Goal: Task Accomplishment & Management: Use online tool/utility

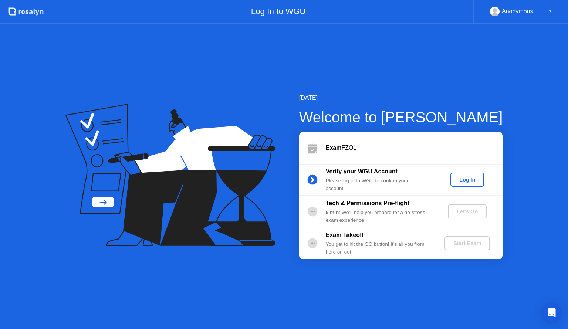
click at [478, 180] on div "Log In" at bounding box center [467, 180] width 28 height 6
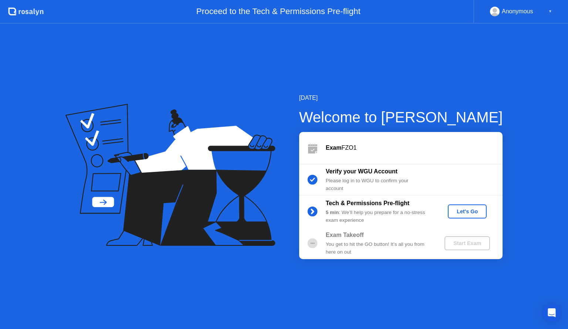
click at [466, 214] on div "Let's Go" at bounding box center [467, 212] width 33 height 6
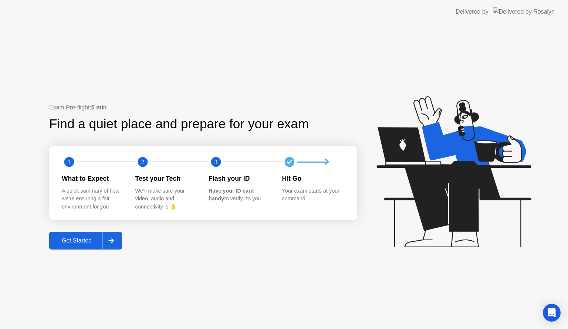
click at [69, 243] on div "Get Started" at bounding box center [76, 240] width 51 height 7
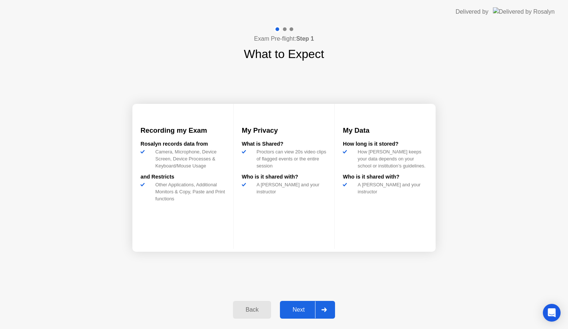
click at [301, 309] on div "Next" at bounding box center [298, 310] width 33 height 7
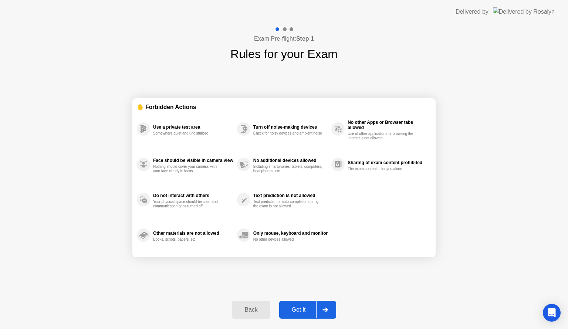
click at [295, 311] on div "Got it" at bounding box center [298, 310] width 35 height 7
select select "**********"
select select "*******"
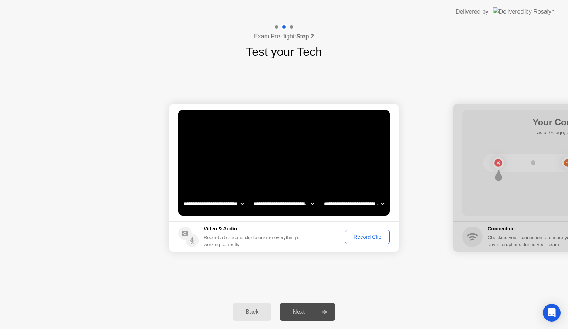
click at [365, 237] on div "Record Clip" at bounding box center [368, 237] width 40 height 6
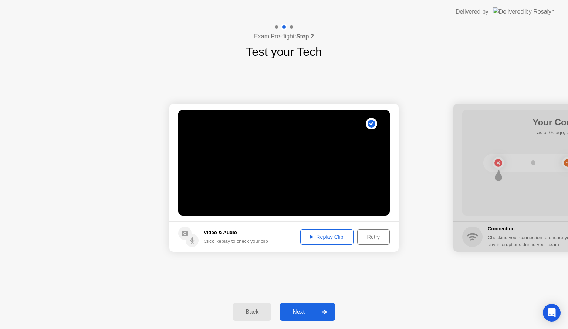
click at [326, 231] on button "Replay Clip" at bounding box center [326, 237] width 53 height 16
click at [298, 314] on div "Next" at bounding box center [298, 312] width 33 height 7
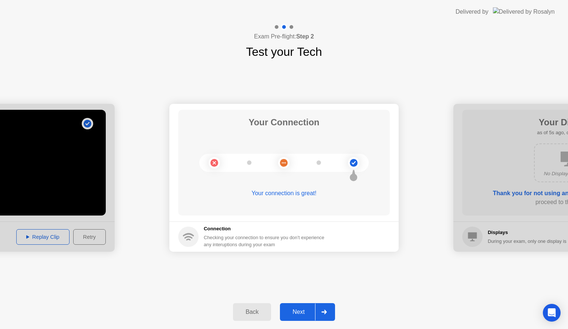
click at [295, 311] on div "Next" at bounding box center [298, 312] width 33 height 7
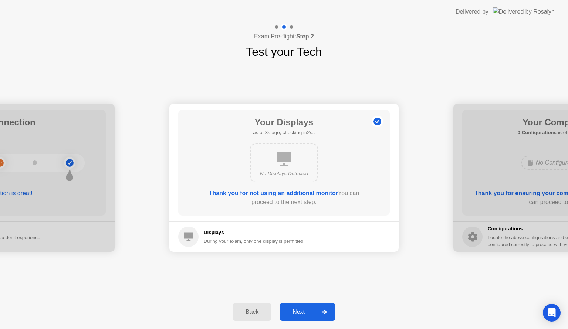
click at [295, 311] on div "Next" at bounding box center [298, 312] width 33 height 7
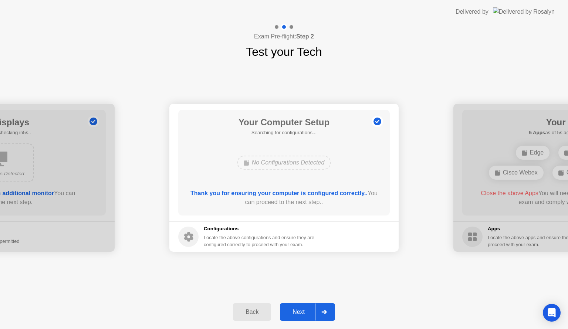
click at [295, 311] on div "Next" at bounding box center [298, 312] width 33 height 7
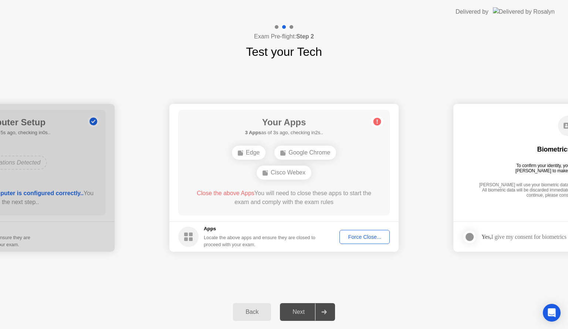
click at [365, 237] on div "Force Close..." at bounding box center [364, 237] width 45 height 6
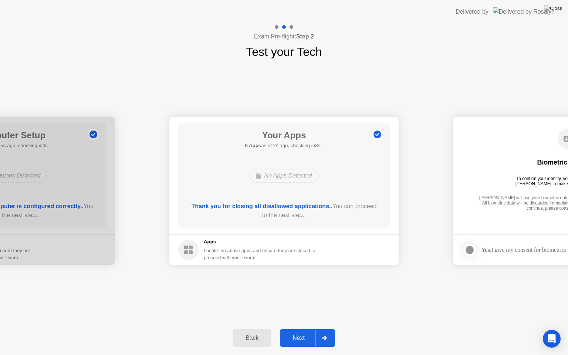
click at [307, 329] on div "Next" at bounding box center [298, 338] width 33 height 7
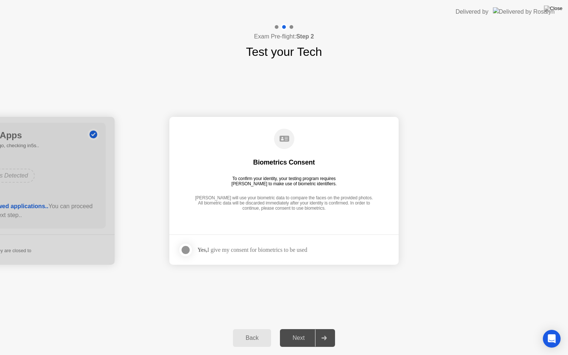
click at [187, 247] on div at bounding box center [185, 250] width 9 height 9
click at [302, 329] on div "Next" at bounding box center [298, 338] width 33 height 7
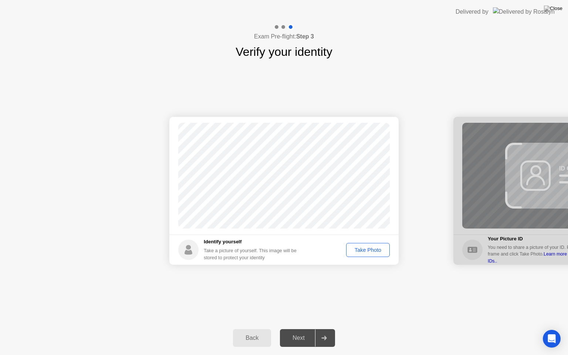
click at [367, 247] on div "Take Photo" at bounding box center [368, 250] width 38 height 6
click at [299, 329] on div "Next" at bounding box center [298, 338] width 33 height 7
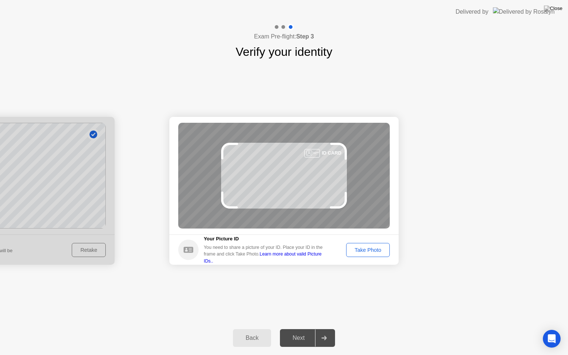
click at [382, 247] on div "Take Photo" at bounding box center [368, 250] width 38 height 6
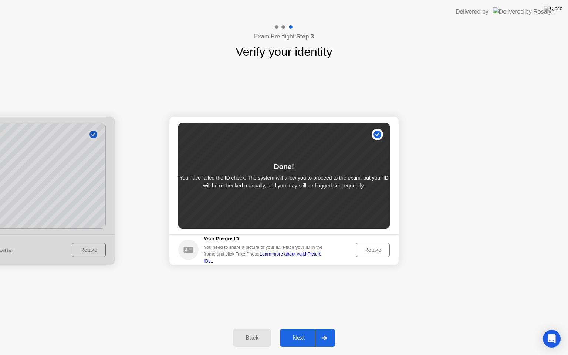
click at [382, 254] on button "Retake" at bounding box center [373, 250] width 34 height 14
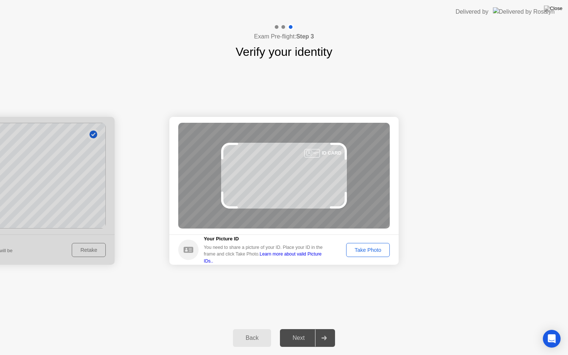
click at [374, 250] on div "Take Photo" at bounding box center [368, 250] width 38 height 6
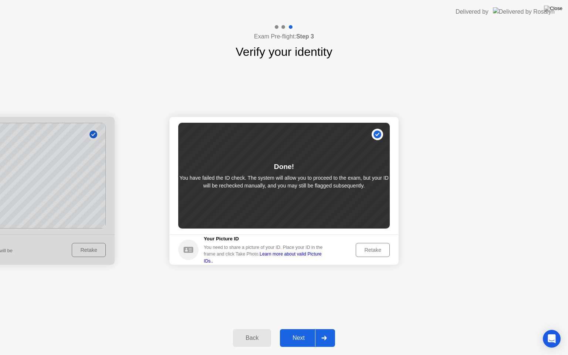
click at [296, 329] on div "Next" at bounding box center [298, 338] width 33 height 7
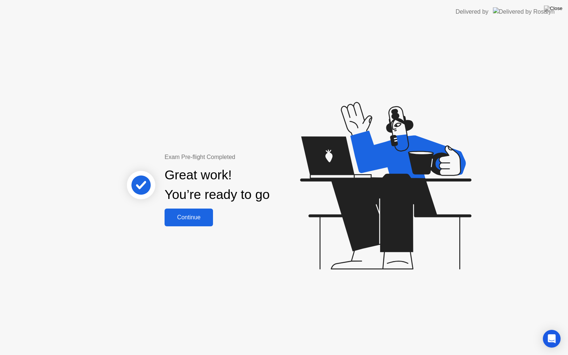
click at [173, 210] on button "Continue" at bounding box center [189, 218] width 48 height 18
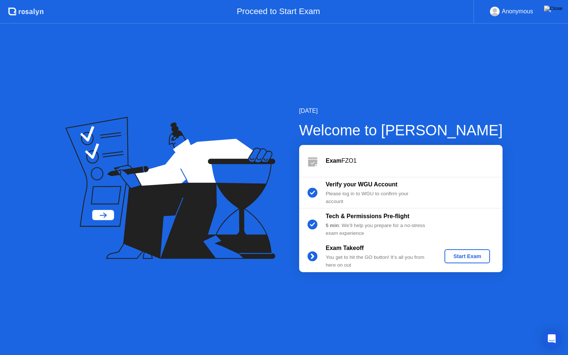
click at [453, 248] on div "Exam Takeoff You get to hit the GO button! It’s all you from here on out Start …" at bounding box center [400, 256] width 203 height 32
click at [459, 256] on div "Start Exam" at bounding box center [467, 256] width 40 height 6
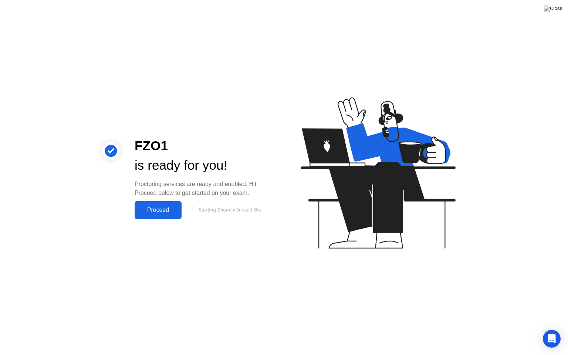
click at [152, 213] on div "Proceed" at bounding box center [158, 210] width 43 height 7
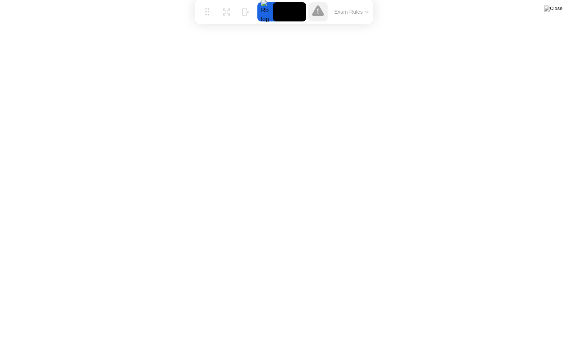
click at [359, 12] on button "Exam Rules" at bounding box center [351, 12] width 39 height 7
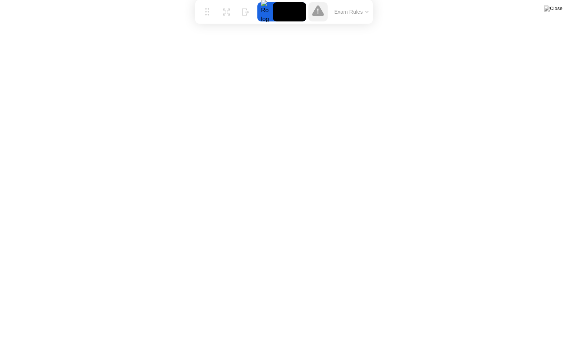
click at [321, 12] on icon at bounding box center [318, 10] width 12 height 11
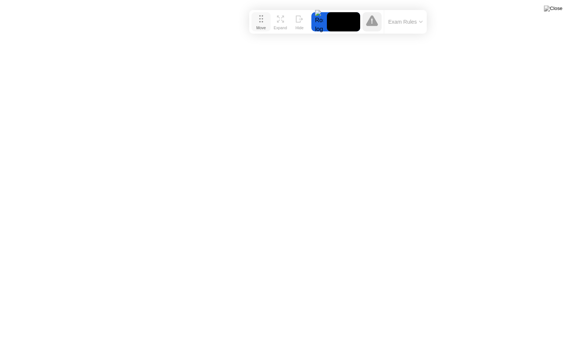
drag, startPoint x: 210, startPoint y: 17, endPoint x: 264, endPoint y: 27, distance: 54.9
click at [264, 27] on div "Move" at bounding box center [261, 28] width 10 height 4
click at [281, 27] on div "Expand" at bounding box center [280, 28] width 13 height 4
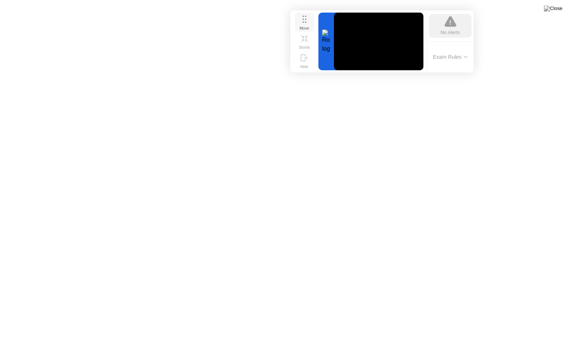
drag, startPoint x: 265, startPoint y: 27, endPoint x: 306, endPoint y: 28, distance: 41.0
click at [306, 28] on div "Move" at bounding box center [305, 28] width 10 height 4
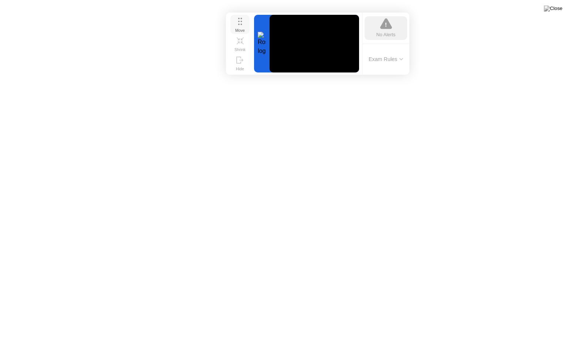
drag, startPoint x: 304, startPoint y: 22, endPoint x: 240, endPoint y: 24, distance: 64.4
click at [240, 24] on icon at bounding box center [240, 21] width 4 height 7
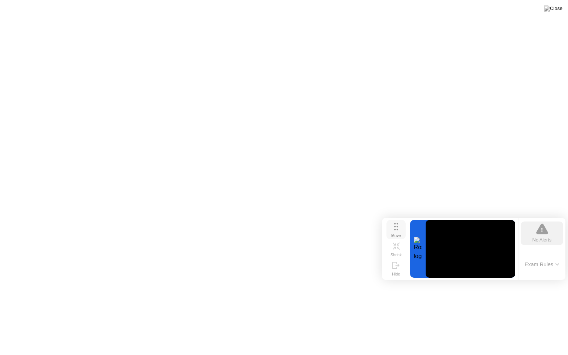
drag, startPoint x: 237, startPoint y: 31, endPoint x: 393, endPoint y: 236, distance: 257.8
click at [393, 236] on div "Move" at bounding box center [396, 235] width 10 height 4
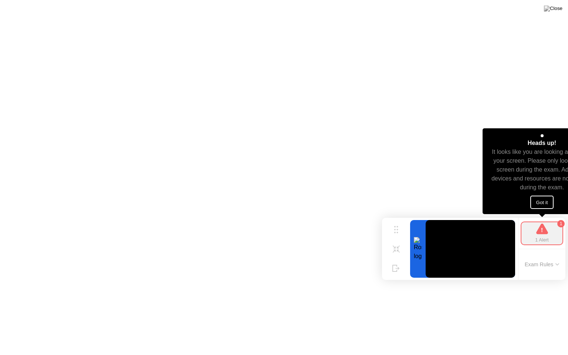
drag, startPoint x: 519, startPoint y: 133, endPoint x: 495, endPoint y: 137, distance: 24.7
click at [495, 137] on div "Heads up! It looks like you are looking away from your screen. Please only look…" at bounding box center [542, 171] width 119 height 86
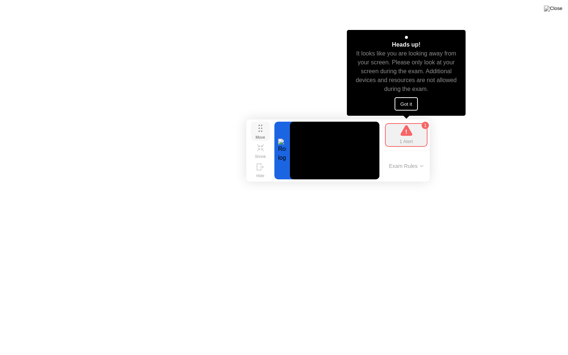
drag, startPoint x: 393, startPoint y: 232, endPoint x: 257, endPoint y: 133, distance: 167.6
click at [257, 135] on div "Move" at bounding box center [261, 137] width 10 height 4
click at [405, 104] on button "Got it" at bounding box center [407, 103] width 24 height 13
click at [410, 106] on button "Got it" at bounding box center [407, 103] width 24 height 13
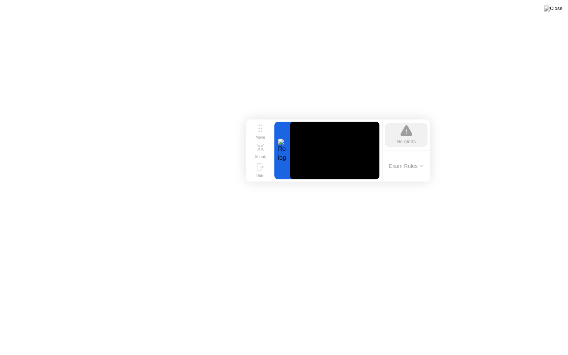
drag, startPoint x: 262, startPoint y: 149, endPoint x: 272, endPoint y: 129, distance: 22.5
click at [287, 123] on div "Move Shrink Hide No Alerts Exam Rules" at bounding box center [337, 150] width 183 height 62
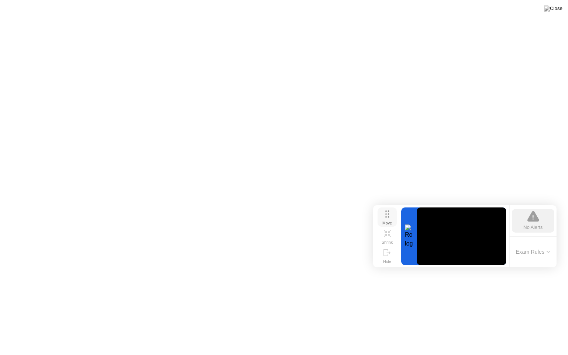
drag, startPoint x: 384, startPoint y: 212, endPoint x: 387, endPoint y: 214, distance: 4.2
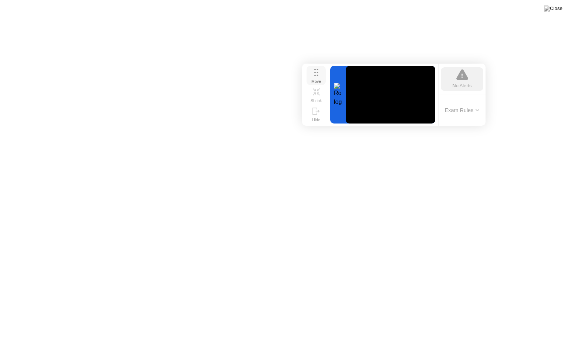
drag, startPoint x: 386, startPoint y: 220, endPoint x: 314, endPoint y: 78, distance: 159.1
click at [314, 79] on div "Move" at bounding box center [316, 81] width 10 height 4
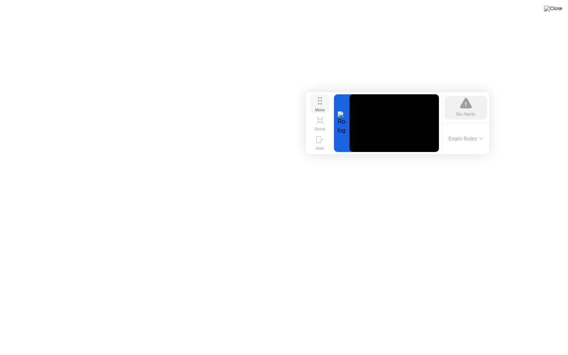
drag, startPoint x: 316, startPoint y: 77, endPoint x: 319, endPoint y: 105, distance: 28.7
click at [319, 108] on div "Move" at bounding box center [320, 110] width 10 height 4
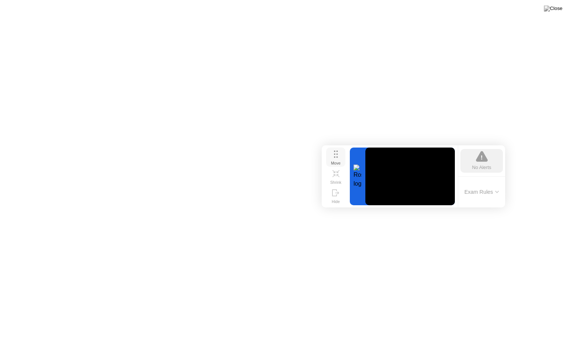
drag, startPoint x: 317, startPoint y: 109, endPoint x: 333, endPoint y: 162, distance: 55.6
click at [333, 162] on div "Move" at bounding box center [336, 163] width 10 height 4
click at [489, 164] on div "No Alerts" at bounding box center [481, 167] width 19 height 7
click at [474, 192] on button "Exam Rules" at bounding box center [481, 192] width 39 height 7
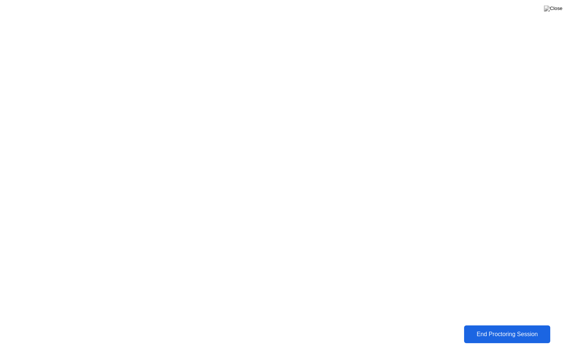
click at [510, 329] on div "End Proctoring Session" at bounding box center [507, 334] width 82 height 7
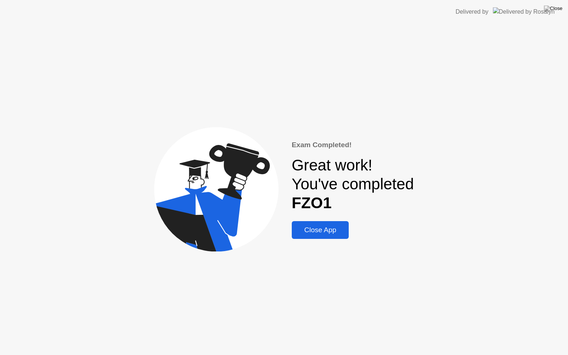
click at [322, 226] on div "Close App" at bounding box center [320, 230] width 53 height 8
